Goal: Task Accomplishment & Management: Complete application form

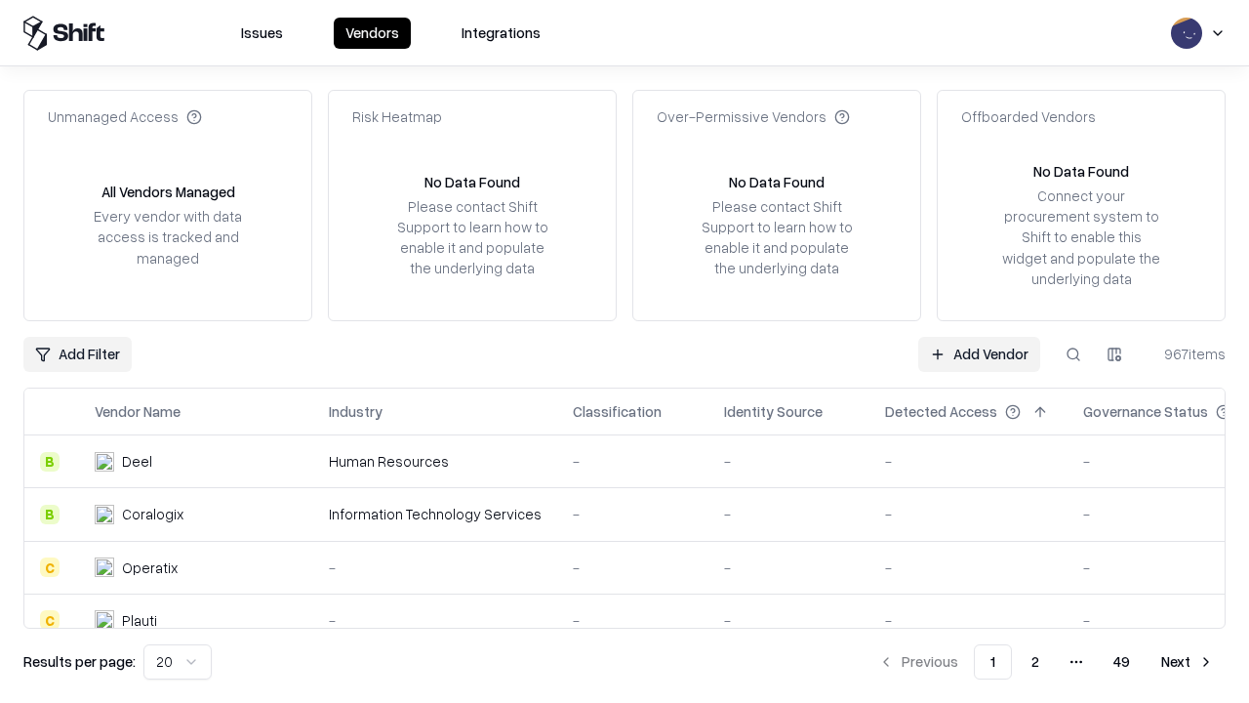
click at [979, 353] on link "Add Vendor" at bounding box center [979, 354] width 122 height 35
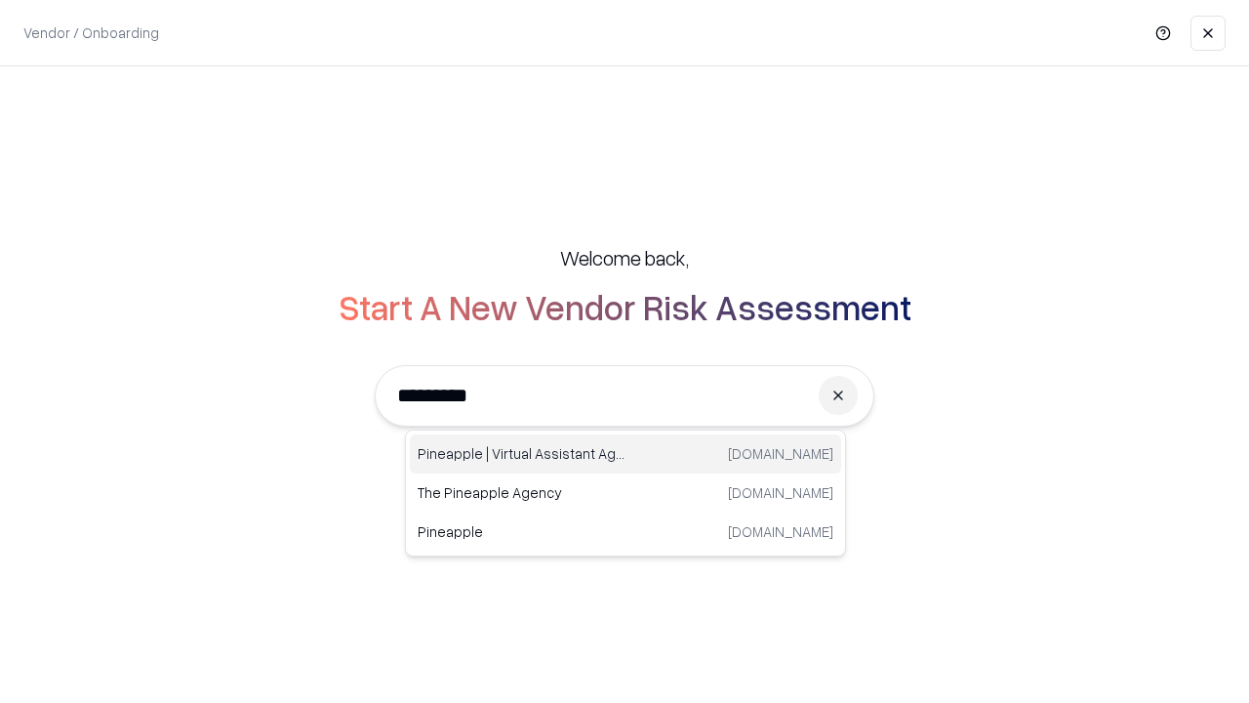
click at [626, 454] on div "Pineapple | Virtual Assistant Agency [DOMAIN_NAME]" at bounding box center [625, 453] width 431 height 39
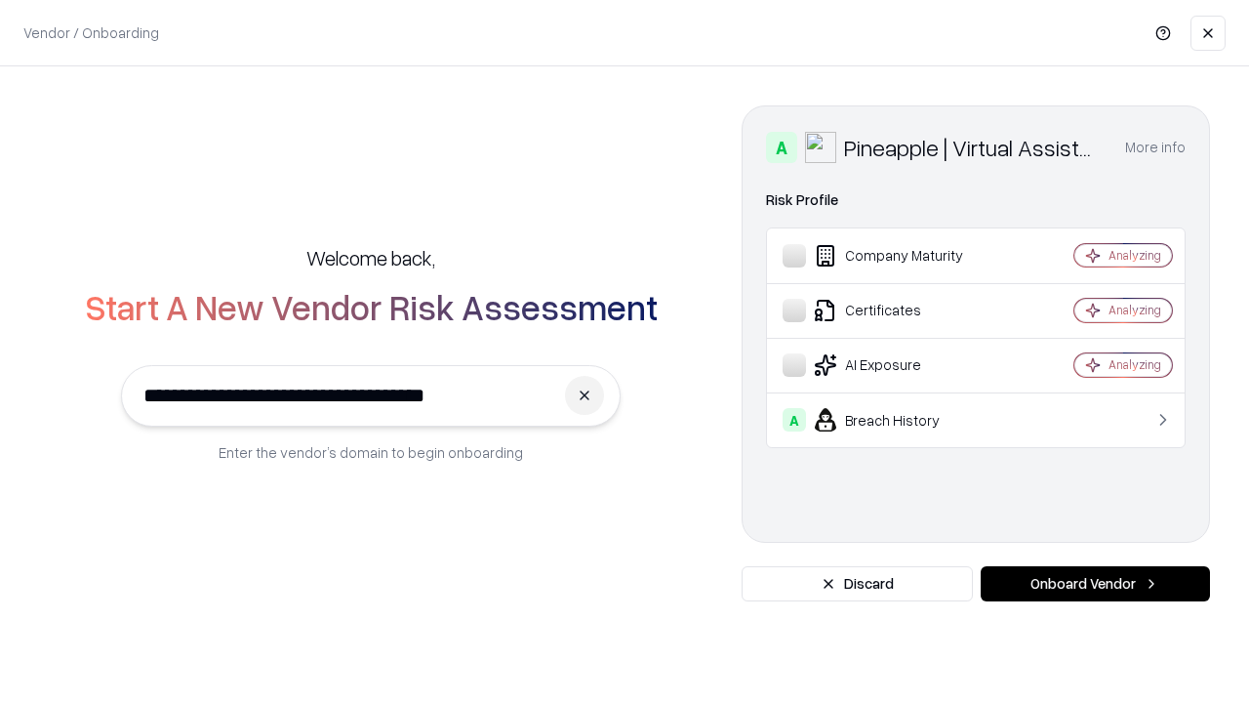
type input "**********"
click at [1095, 584] on button "Onboard Vendor" at bounding box center [1095, 583] width 229 height 35
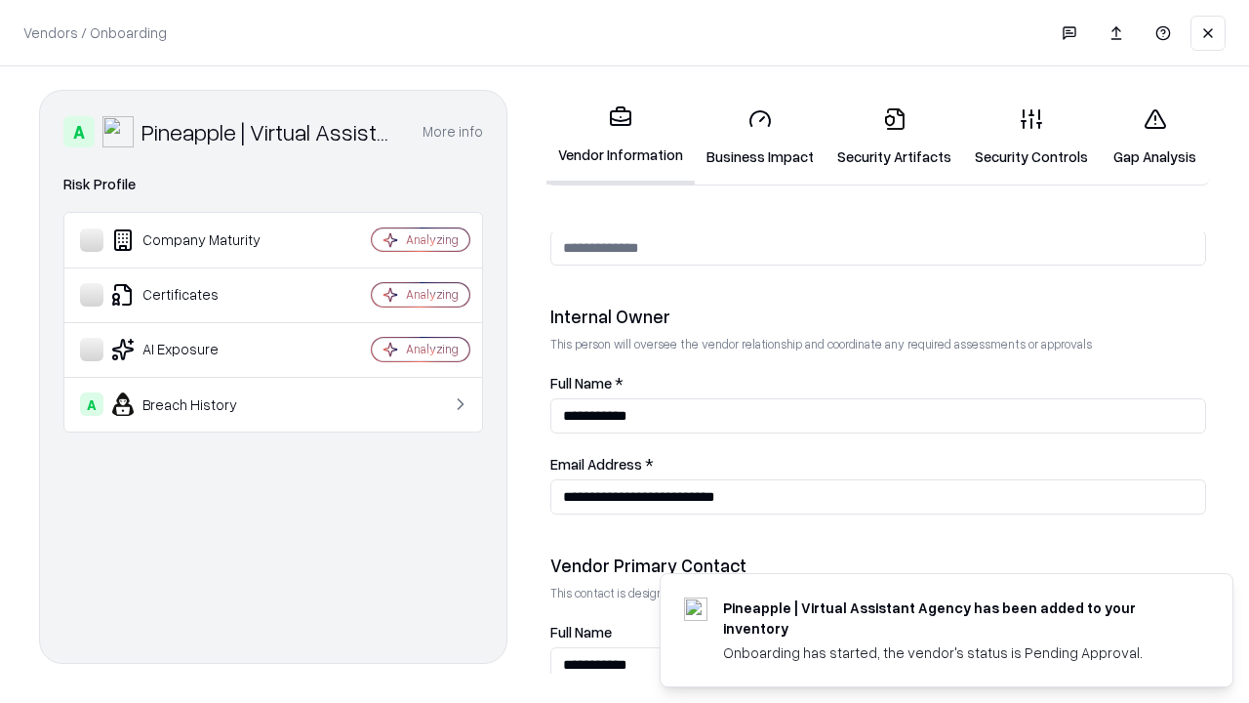
scroll to position [1011, 0]
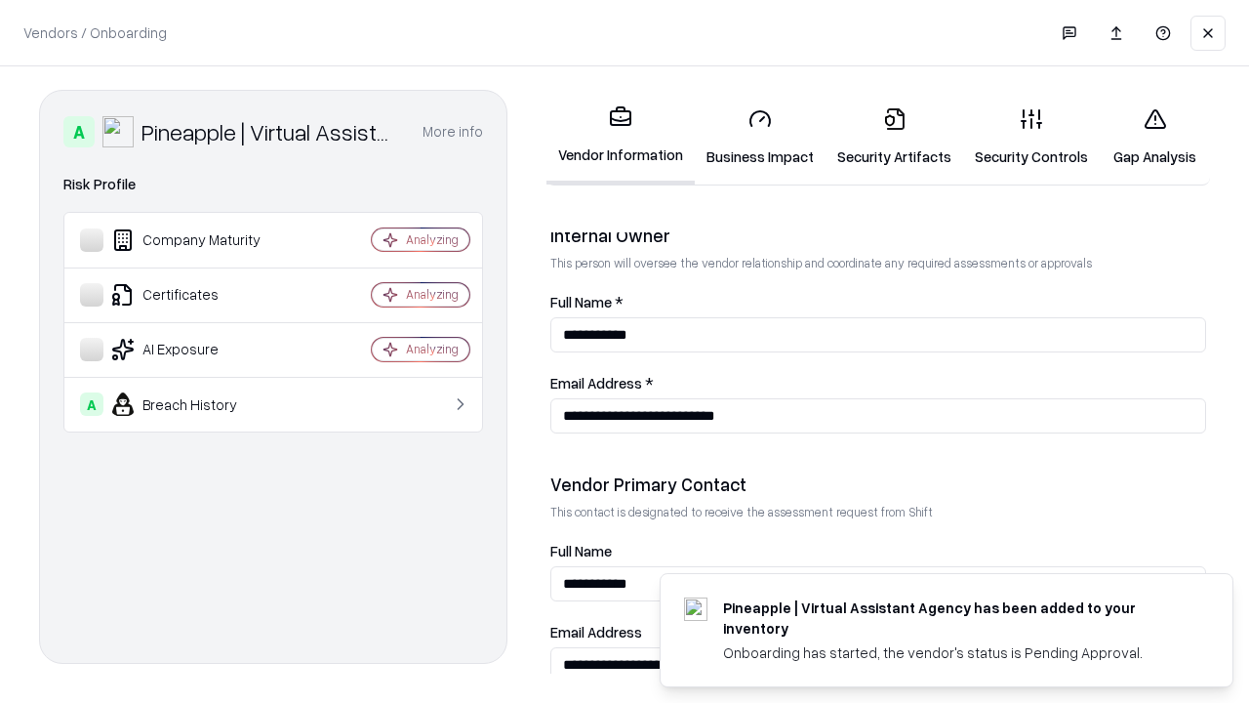
click at [760, 137] on link "Business Impact" at bounding box center [760, 137] width 131 height 91
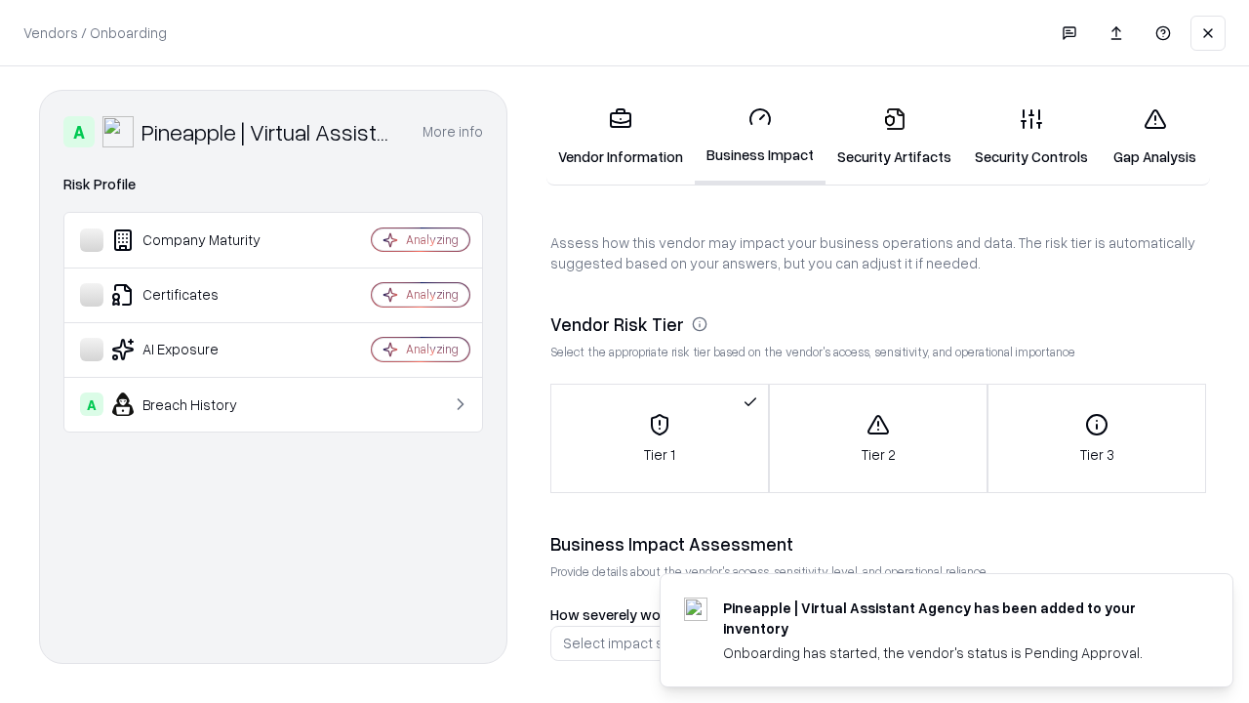
click at [1155, 137] on link "Gap Analysis" at bounding box center [1155, 137] width 110 height 91
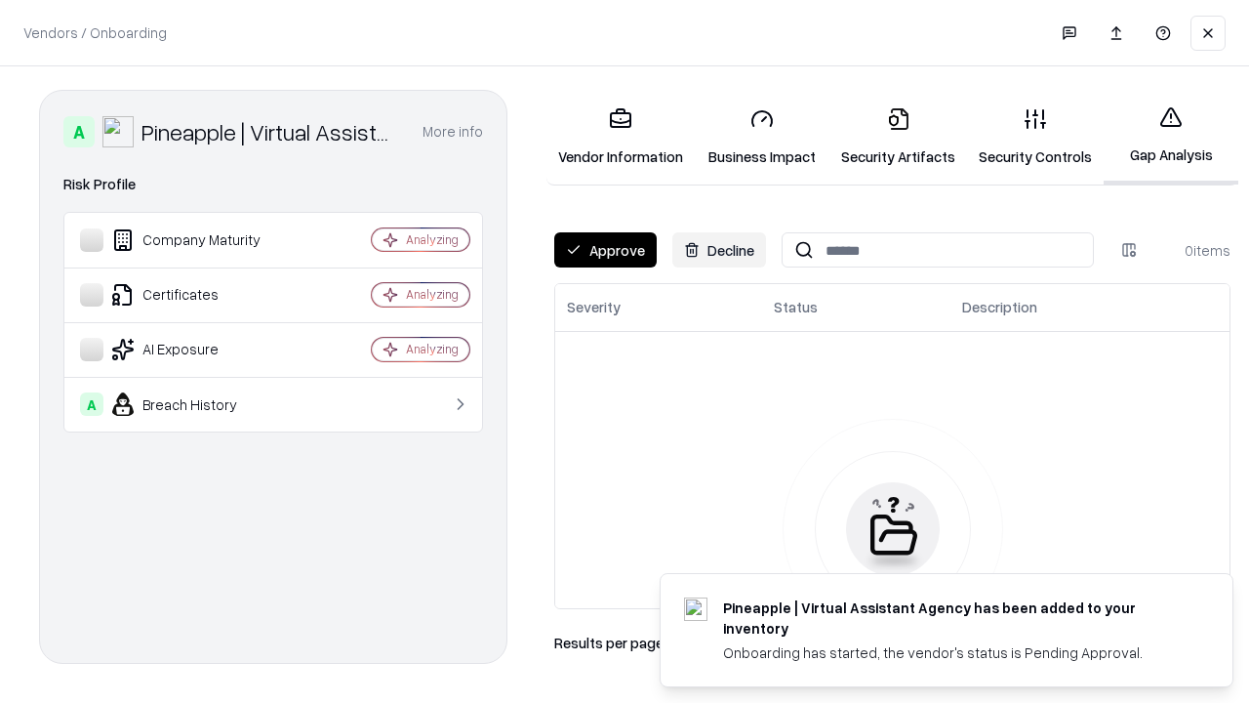
click at [605, 250] on button "Approve" at bounding box center [605, 249] width 102 height 35
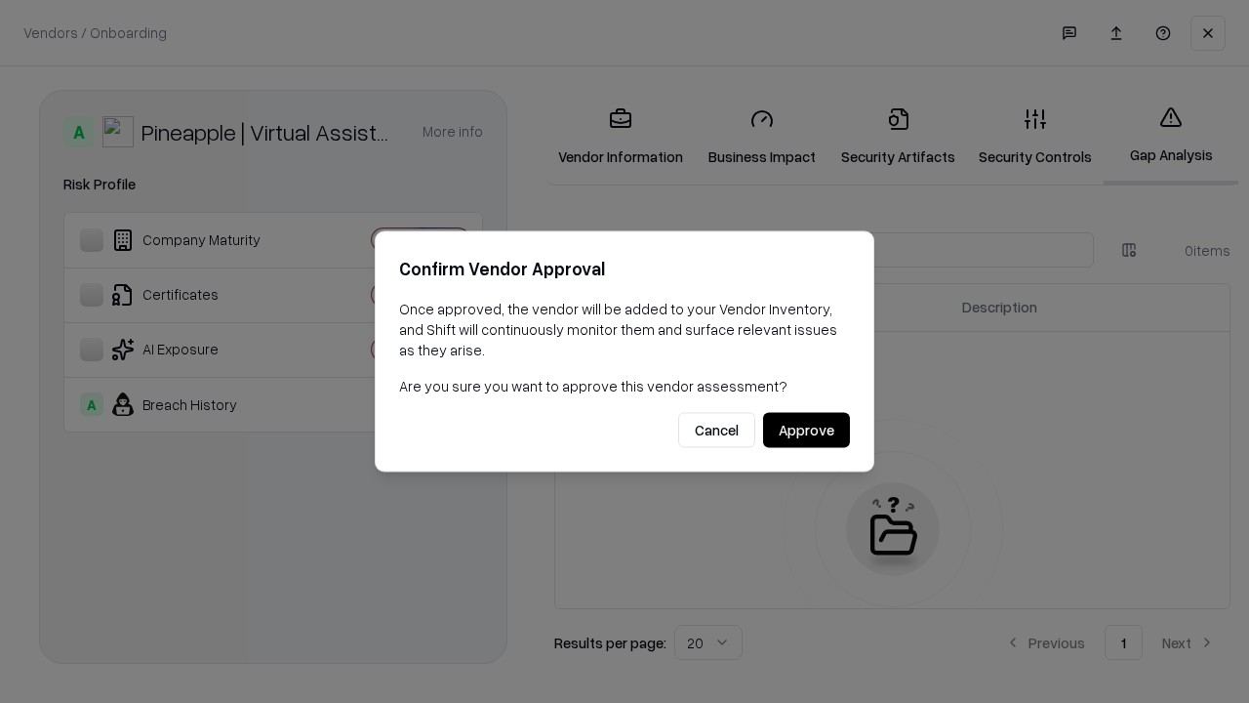
click at [806, 429] on button "Approve" at bounding box center [806, 430] width 87 height 35
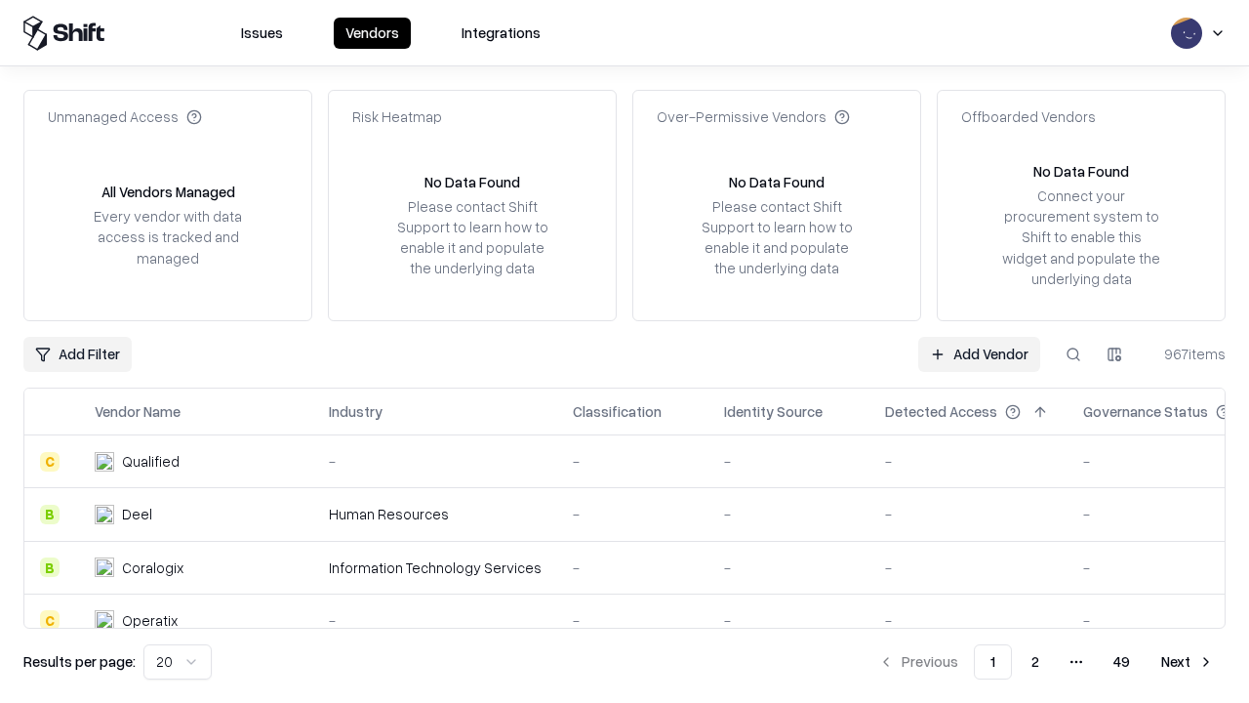
type input "**********"
click at [979, 353] on link "Add Vendor" at bounding box center [979, 354] width 122 height 35
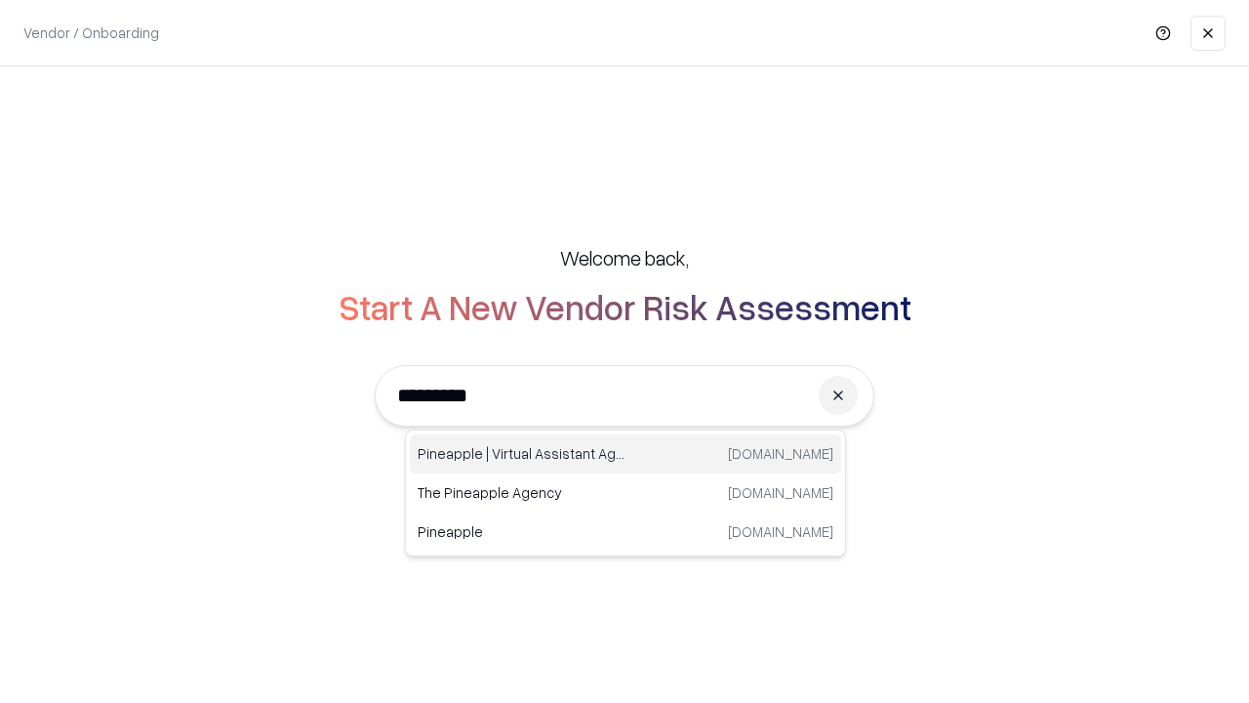
click at [626, 454] on div "Pineapple | Virtual Assistant Agency [DOMAIN_NAME]" at bounding box center [625, 453] width 431 height 39
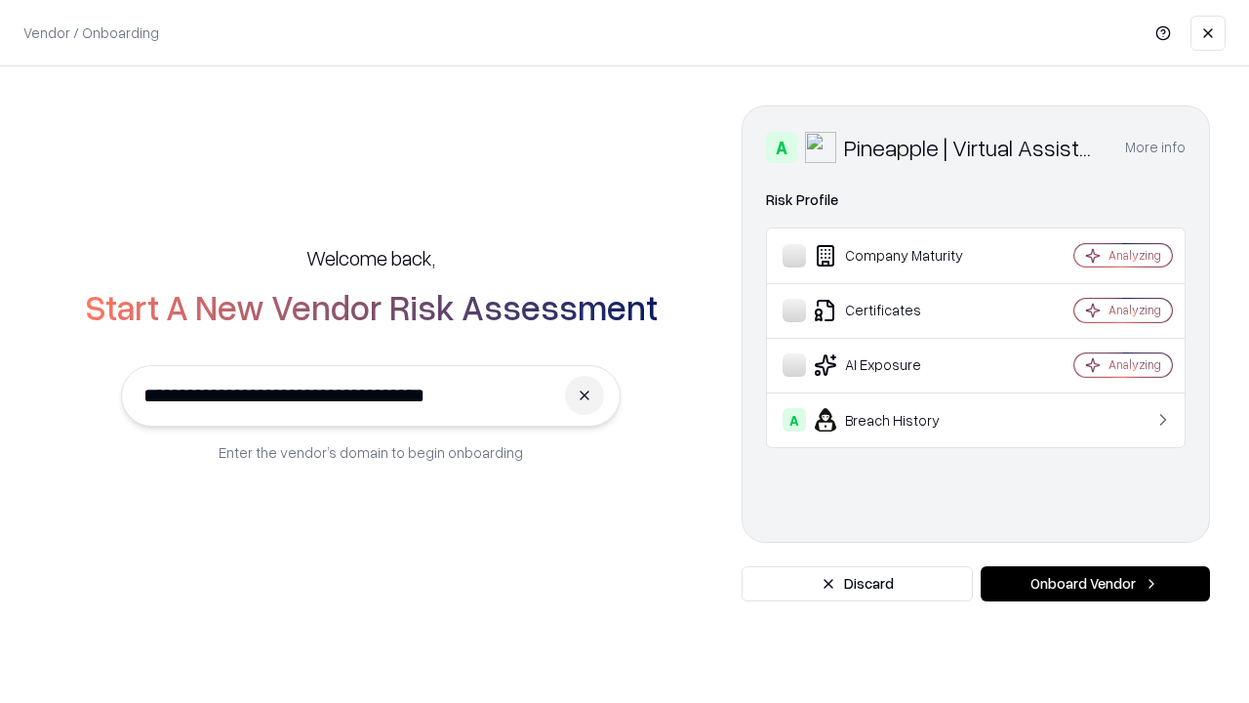
type input "**********"
click at [1095, 584] on button "Onboard Vendor" at bounding box center [1095, 583] width 229 height 35
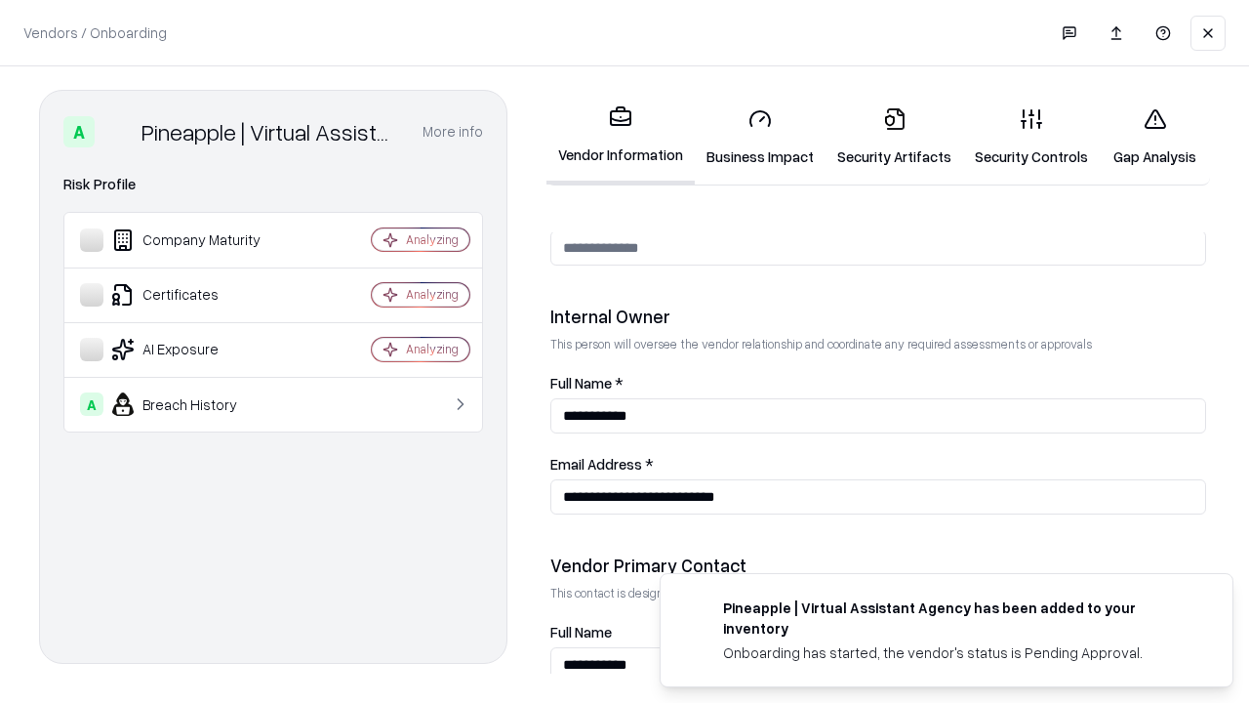
scroll to position [1011, 0]
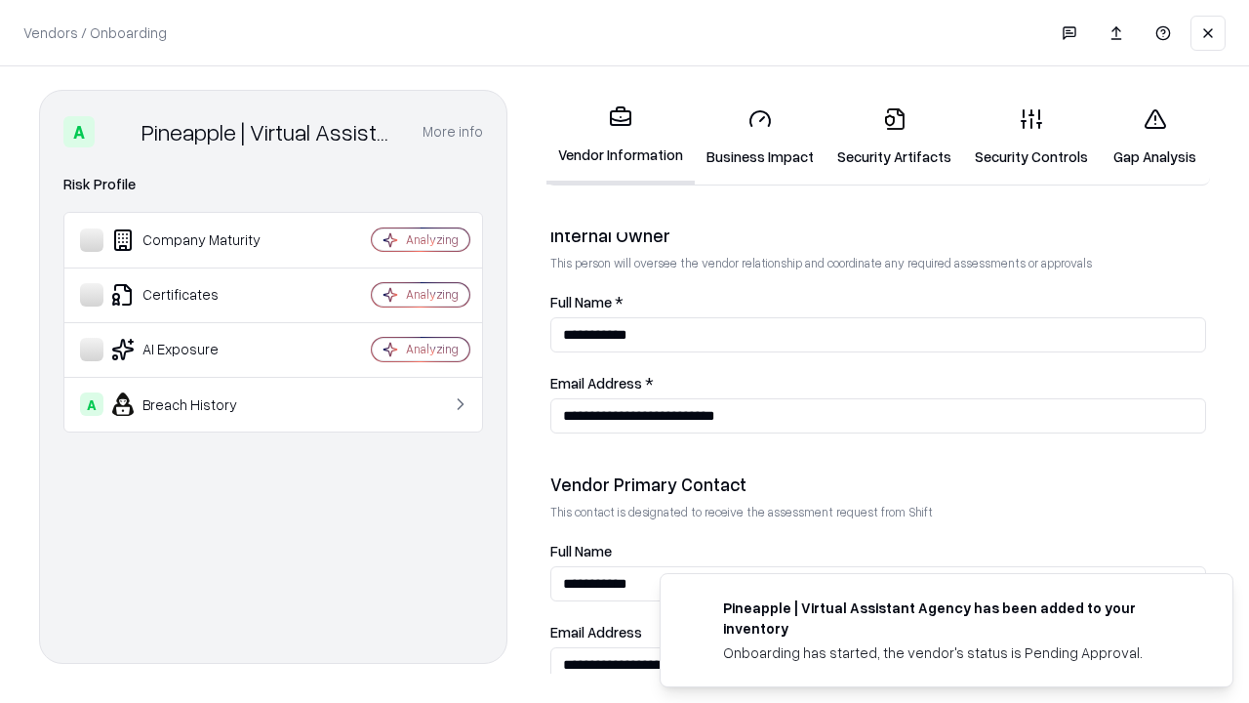
click at [1155, 137] on link "Gap Analysis" at bounding box center [1155, 137] width 110 height 91
